Goal: Information Seeking & Learning: Learn about a topic

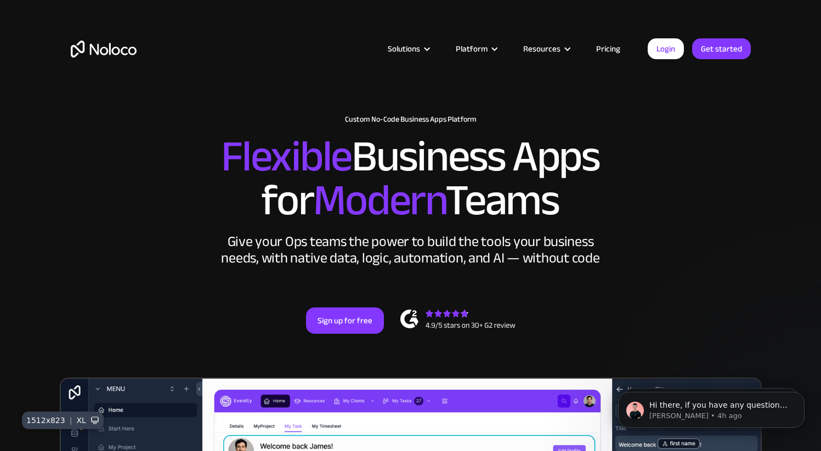
click at [618, 50] on link "Pricing" at bounding box center [608, 49] width 52 height 14
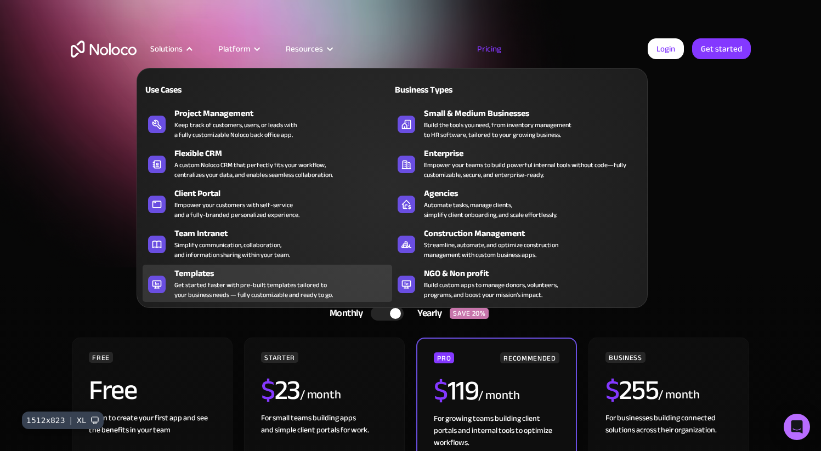
click at [196, 291] on div "Get started faster with pre-built templates tailored to your business needs — f…" at bounding box center [253, 290] width 158 height 20
